Goal: Check status: Check status

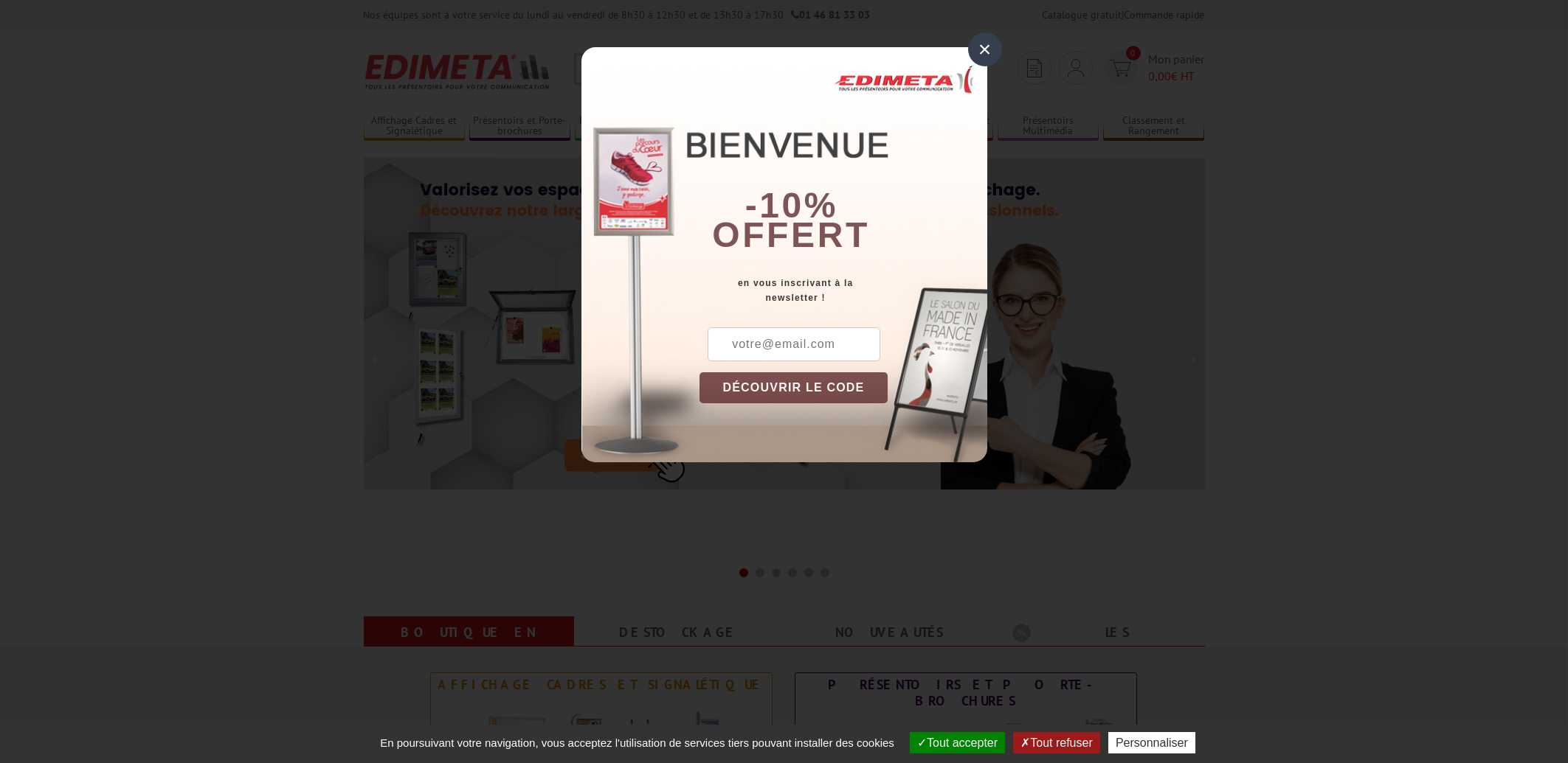
click at [973, 42] on div "×" at bounding box center [986, 50] width 34 height 34
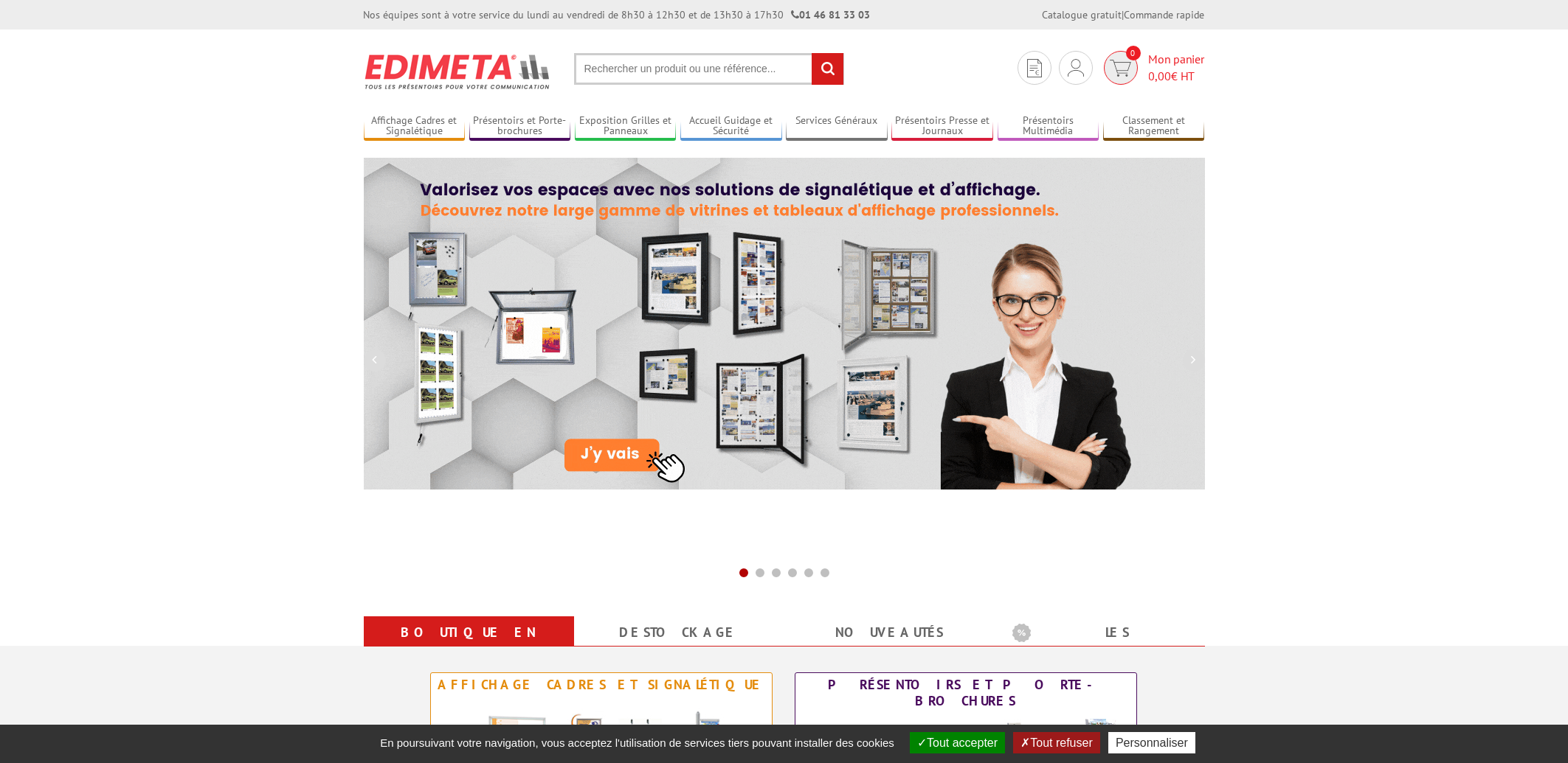
click at [1160, 59] on span "Mon panier 0,00 € HT" at bounding box center [1177, 68] width 56 height 34
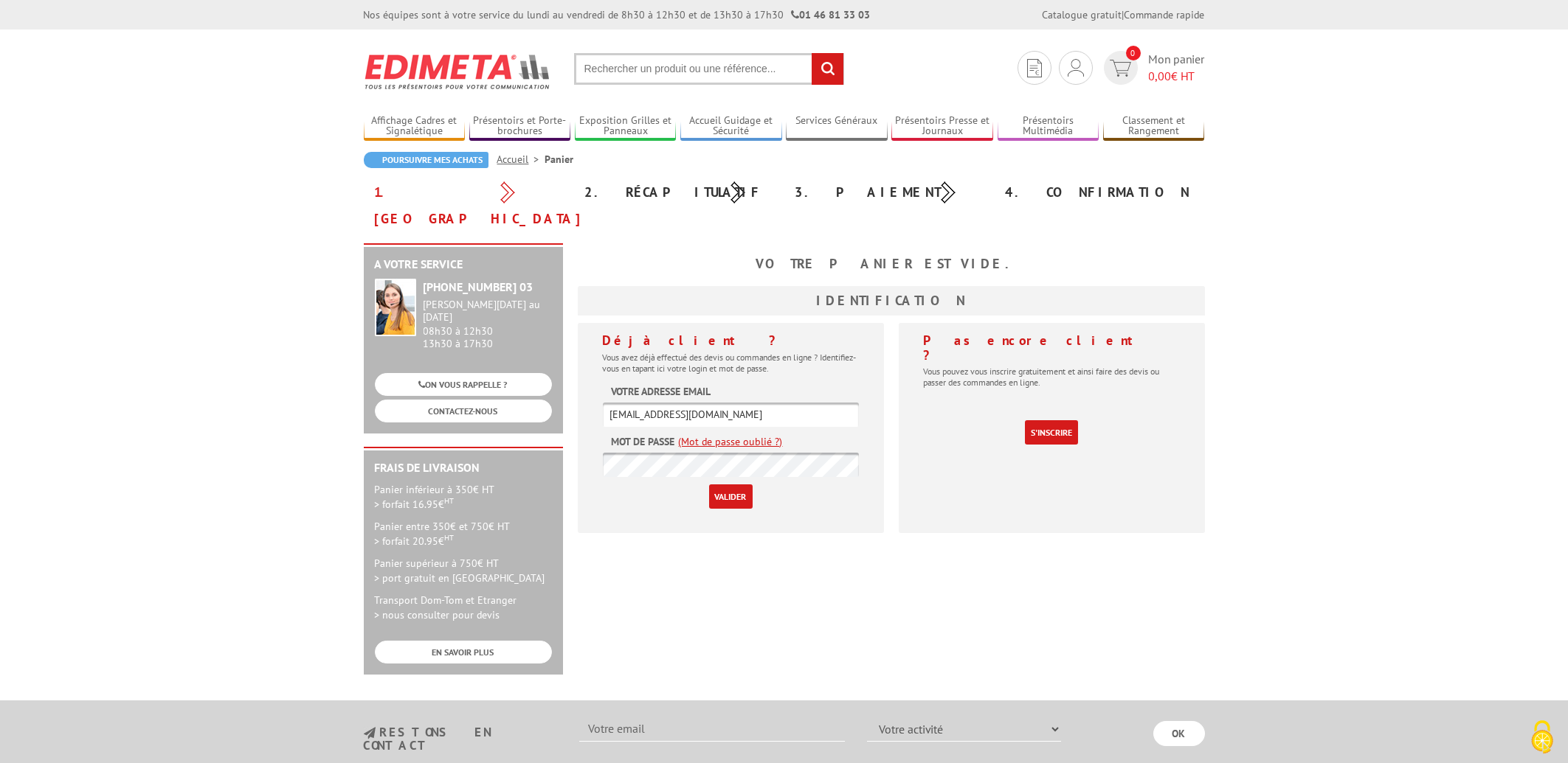
click at [722, 485] on input "Valider" at bounding box center [731, 497] width 44 height 25
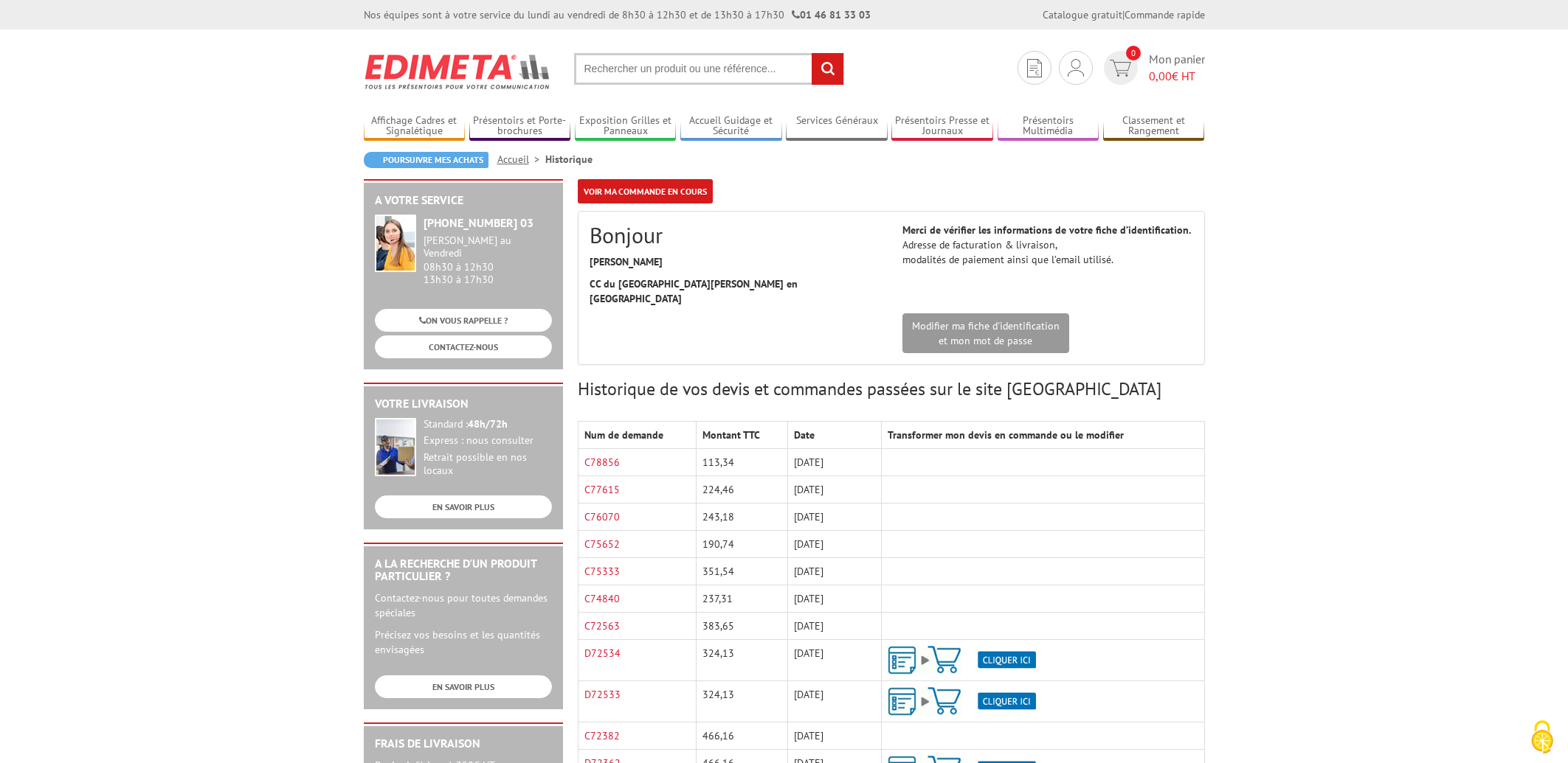
click at [730, 477] on td "224,46" at bounding box center [742, 490] width 91 height 28
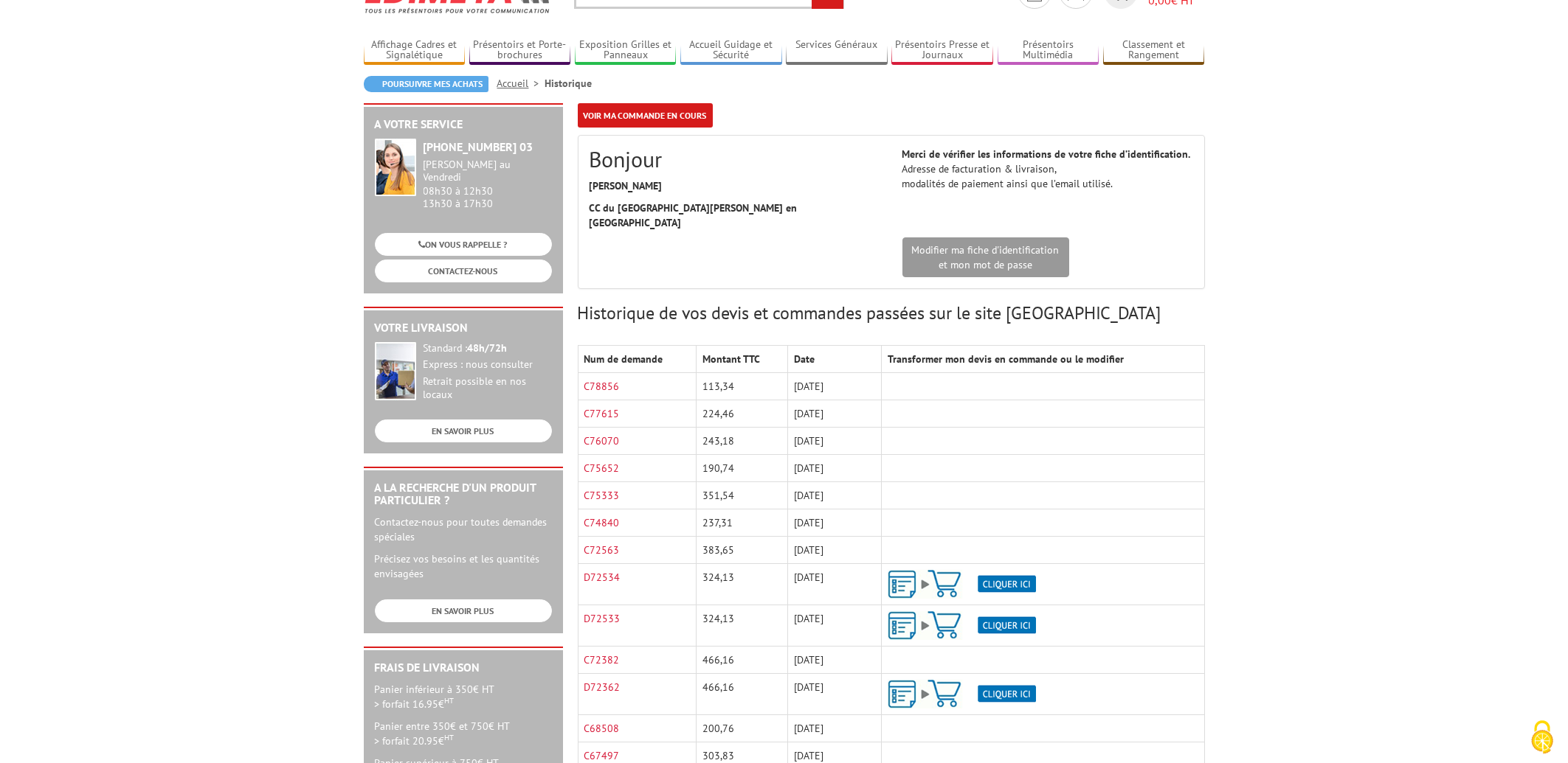
scroll to position [79, 0]
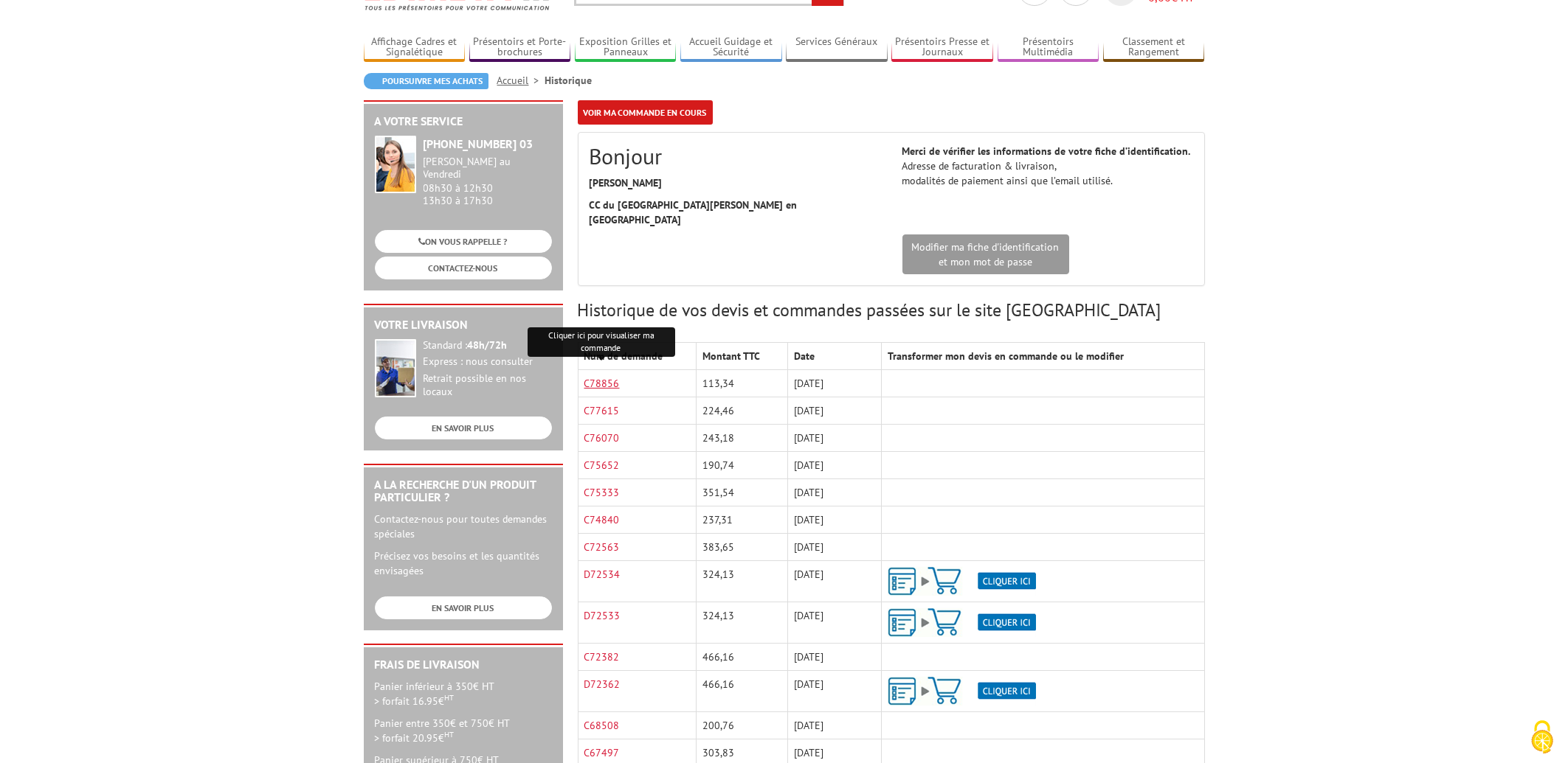
click at [596, 377] on link "C78856" at bounding box center [601, 383] width 35 height 13
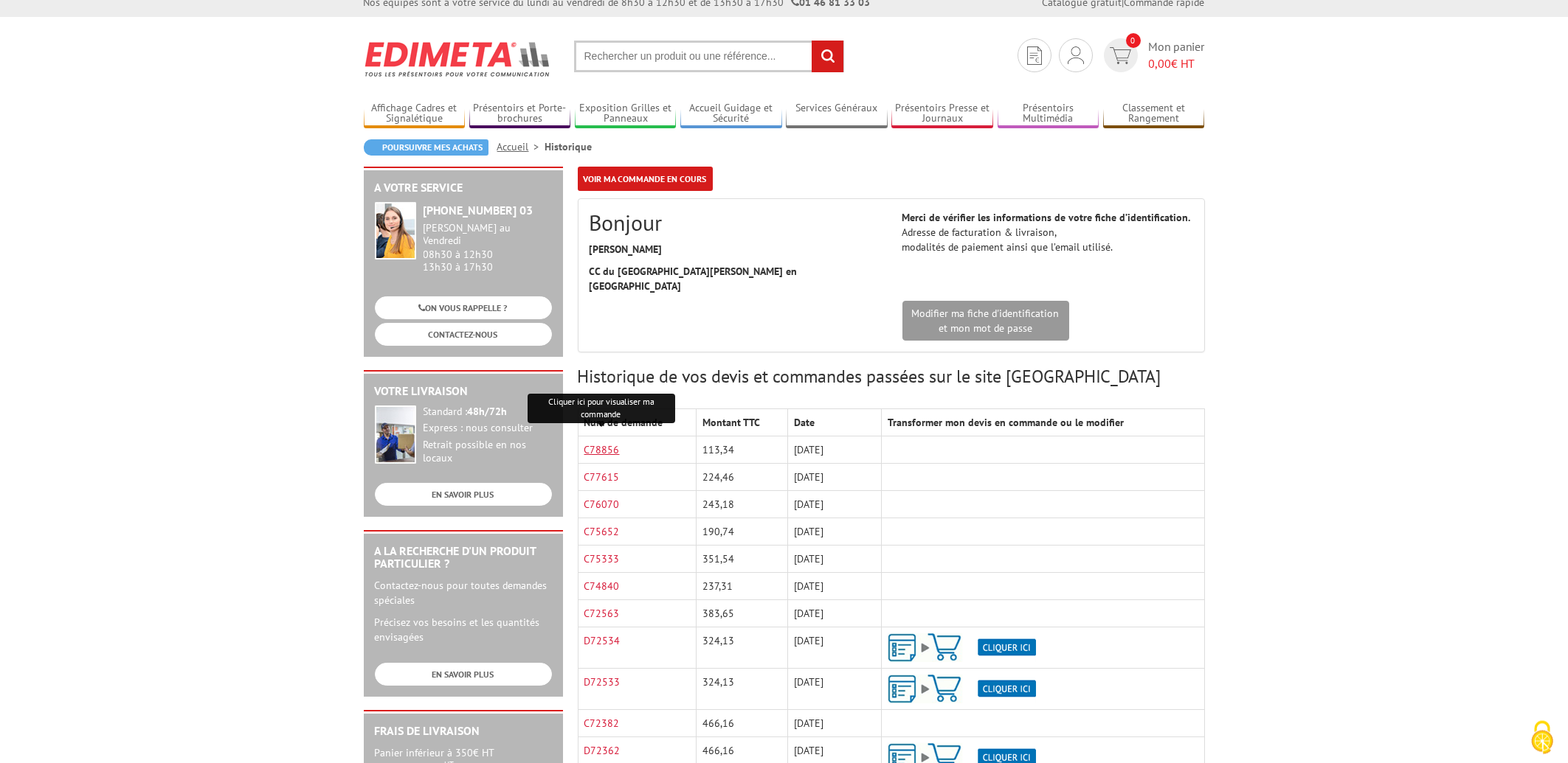
scroll to position [0, 0]
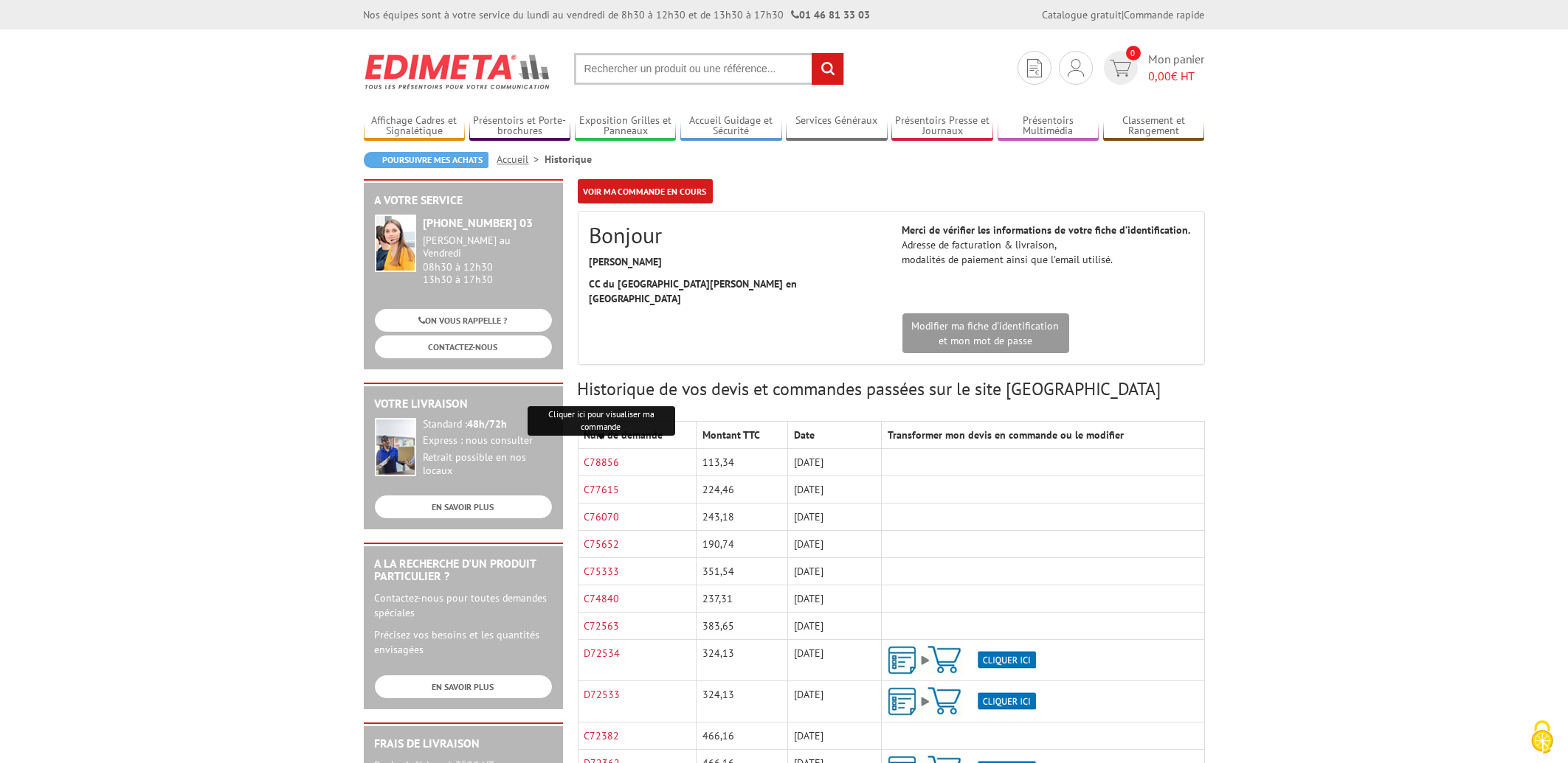
click at [1415, 400] on body "Nos équipes sont à votre service du lundi au vendredi de 8h30 à 12h30 et de 13h…" at bounding box center [784, 658] width 1568 height 1316
click at [598, 456] on link "C78856" at bounding box center [601, 463] width 35 height 13
click at [1179, 76] on span "0,00 € HT" at bounding box center [1177, 76] width 56 height 17
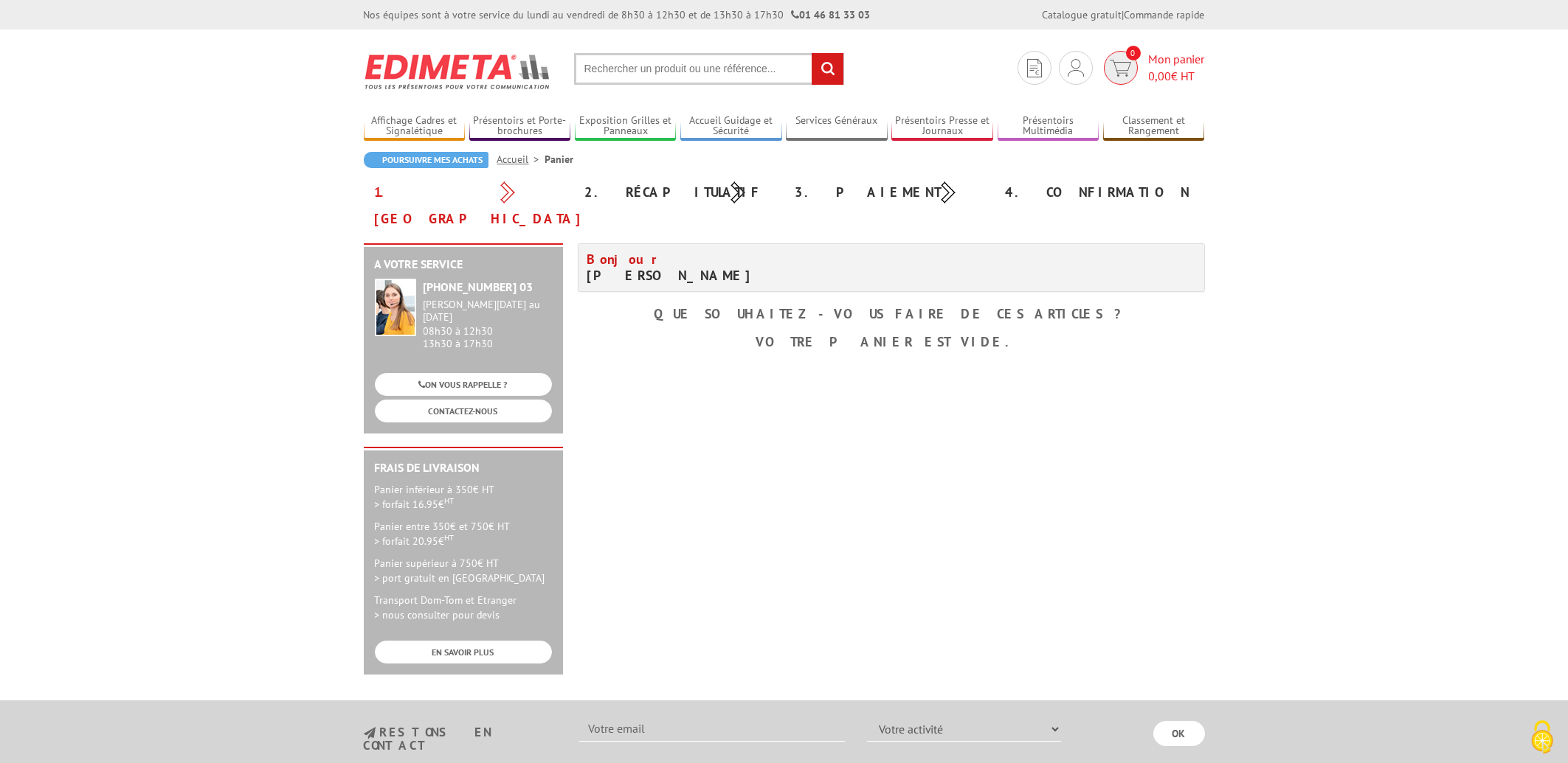
click at [1175, 72] on span "0,00 € HT" at bounding box center [1177, 76] width 56 height 17
click at [1122, 52] on span "0" at bounding box center [1121, 68] width 34 height 34
click at [1029, 62] on img at bounding box center [1034, 68] width 14 height 18
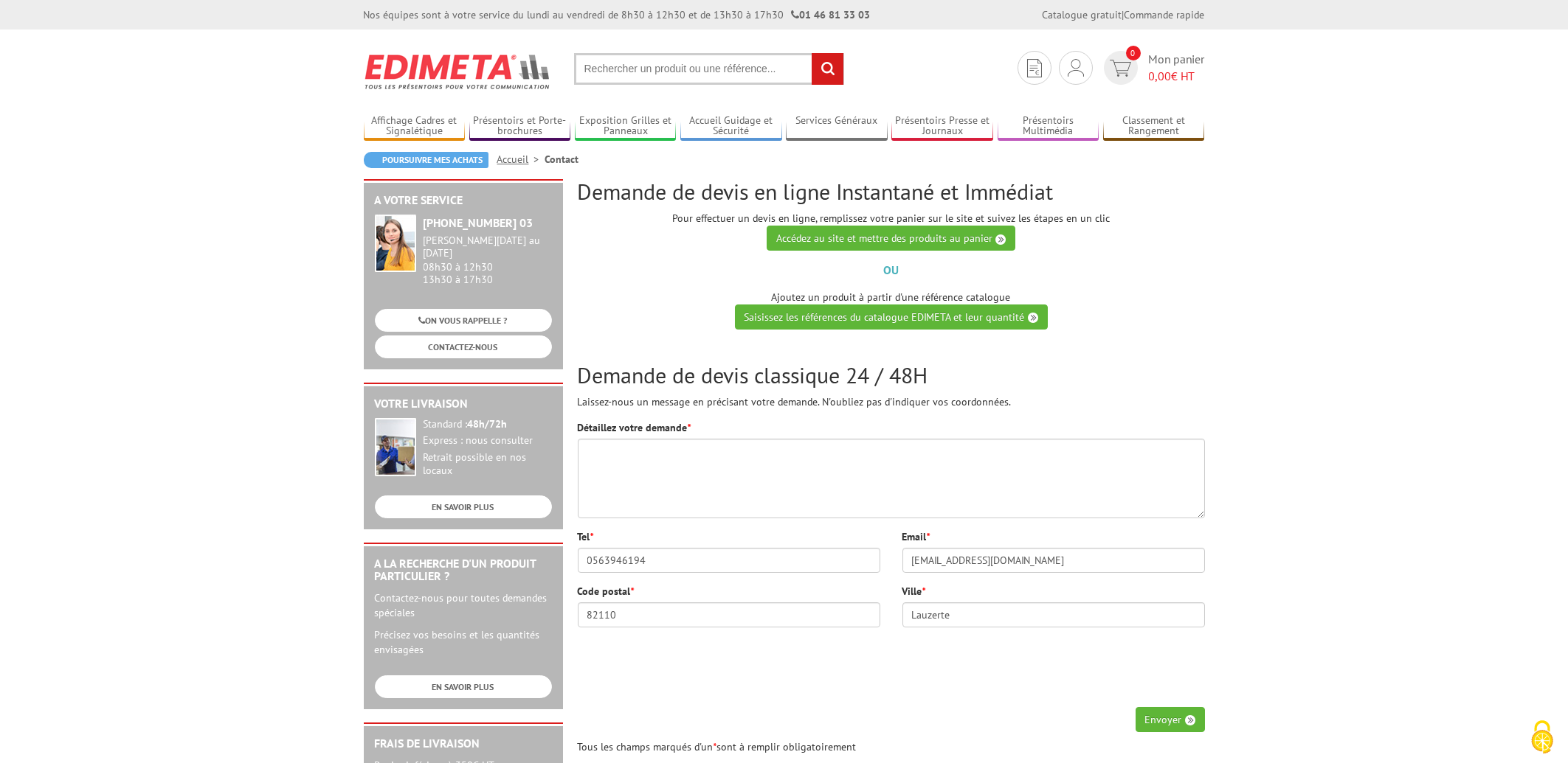
click at [1058, 61] on div "Mon compte Mes devis & commandes Déconnexion 0 Mon panier 0,00 € HT" at bounding box center [1112, 68] width 195 height 34
click at [1069, 61] on img at bounding box center [1076, 68] width 16 height 18
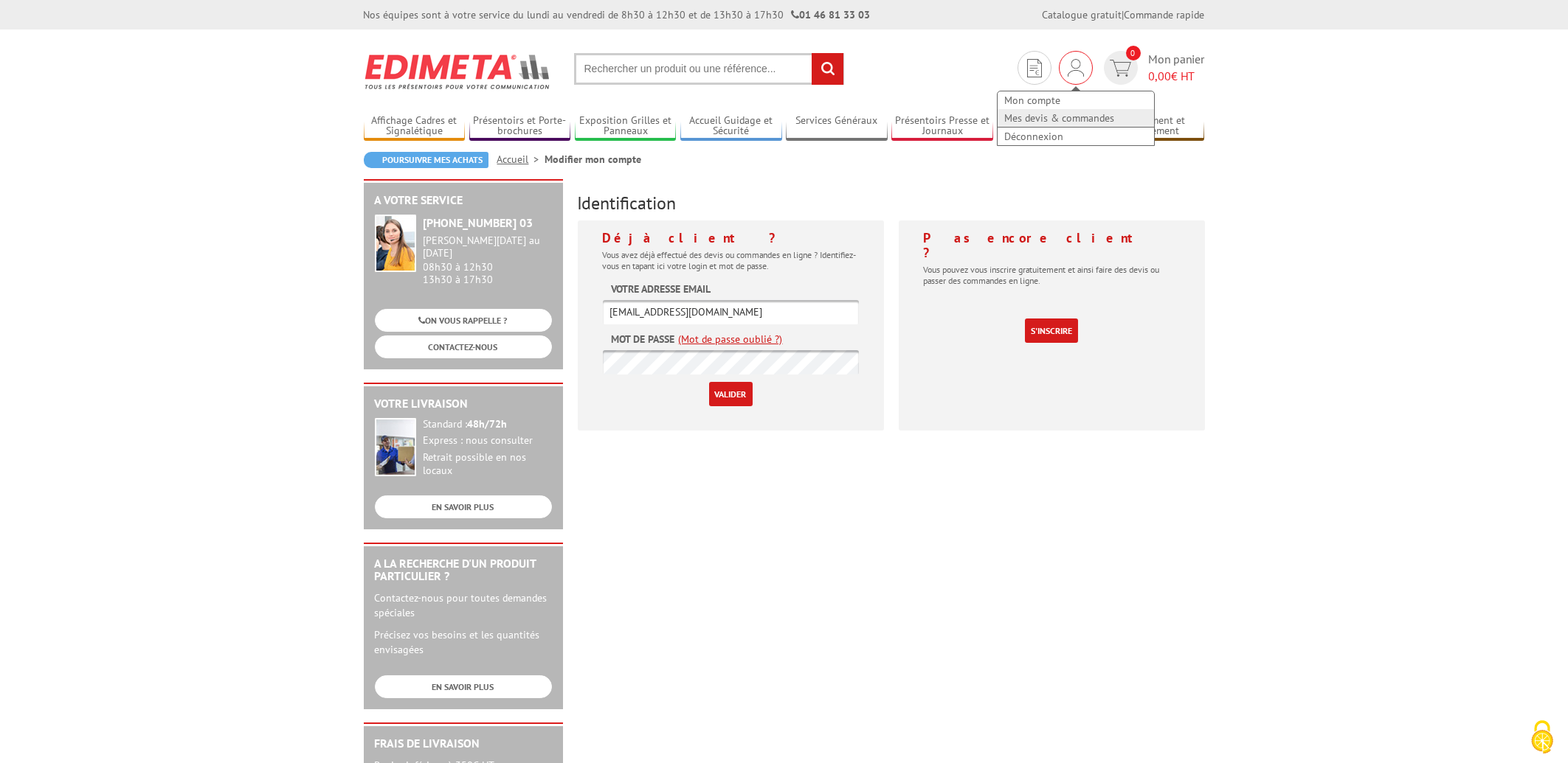
click at [1052, 115] on link "Mes devis & commandes" at bounding box center [1076, 117] width 157 height 18
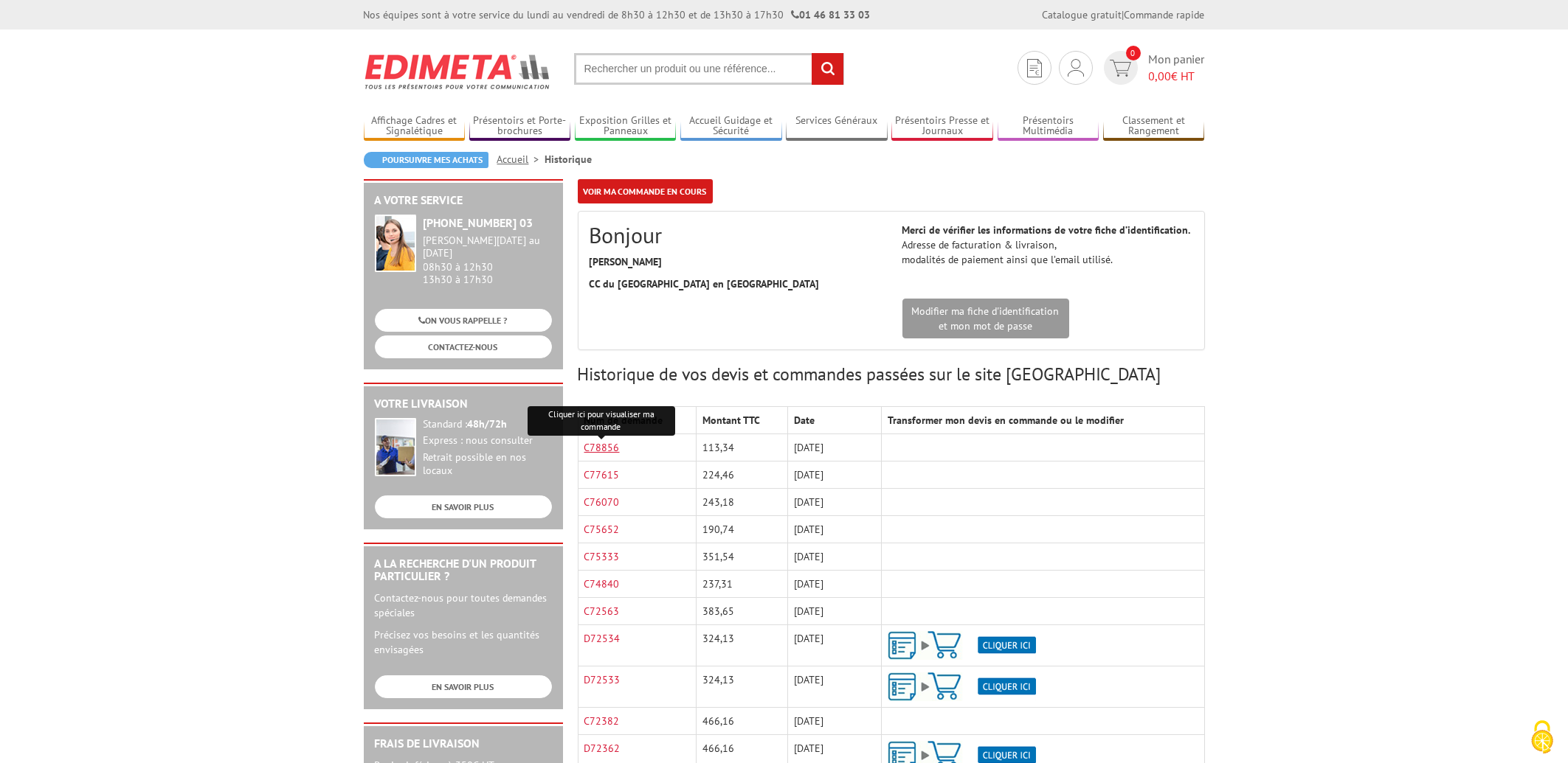
click at [586, 450] on link "C78856" at bounding box center [601, 447] width 35 height 13
click at [610, 473] on link "C77615" at bounding box center [601, 475] width 35 height 13
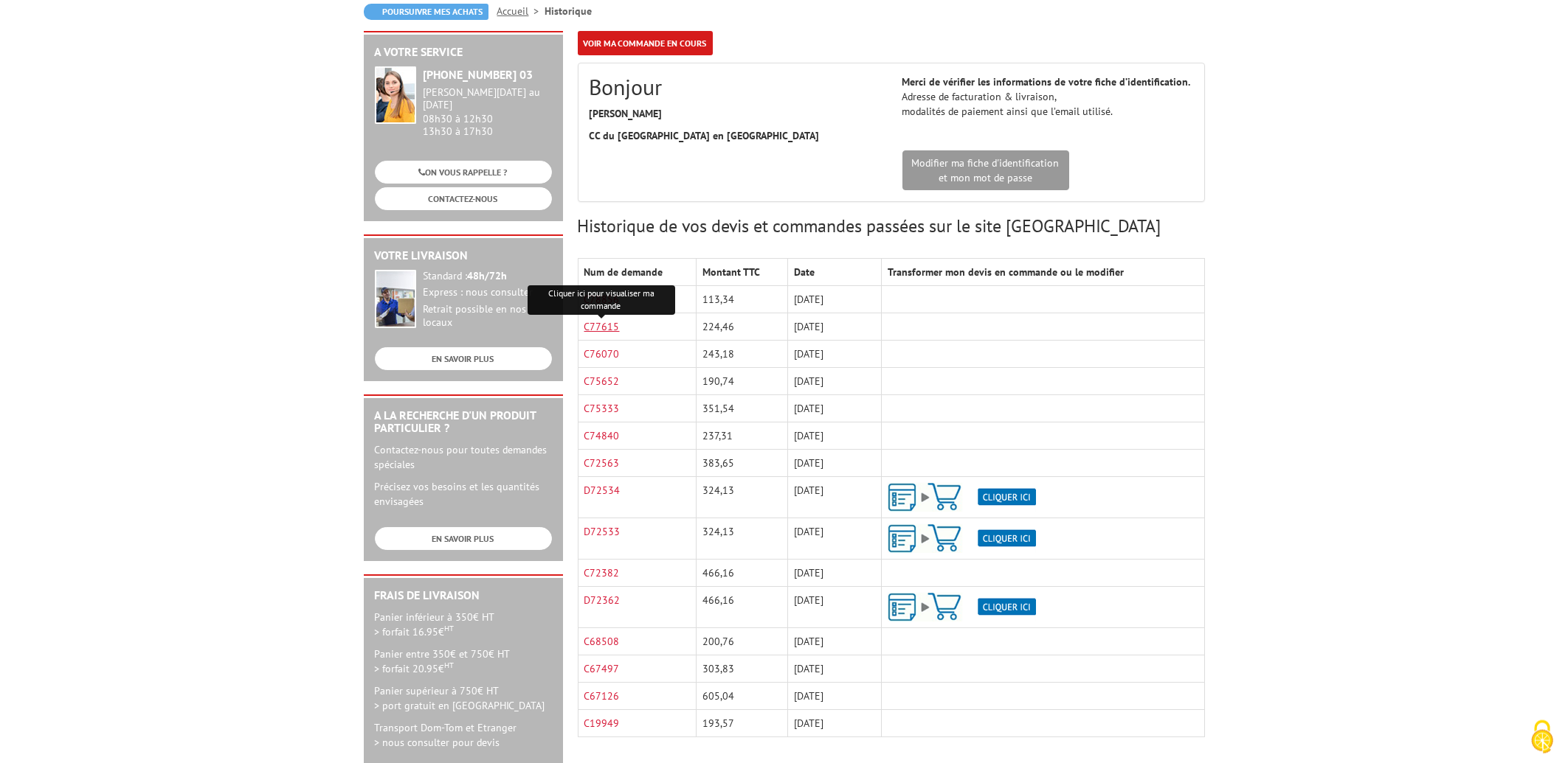
scroll to position [157, 0]
